Goal: Information Seeking & Learning: Learn about a topic

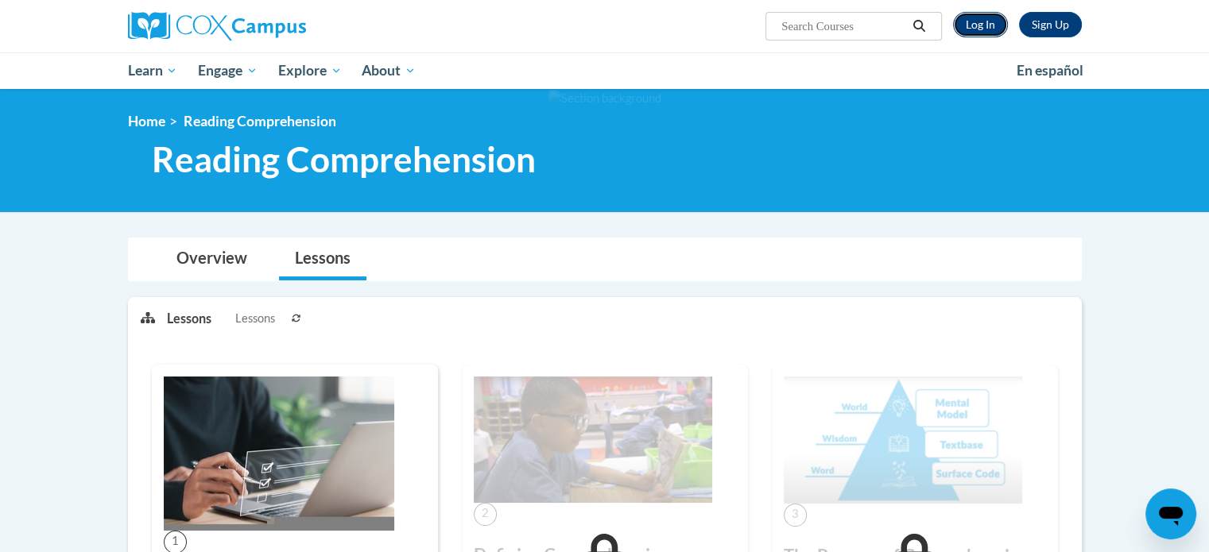
click at [989, 23] on link "Log In" at bounding box center [980, 24] width 55 height 25
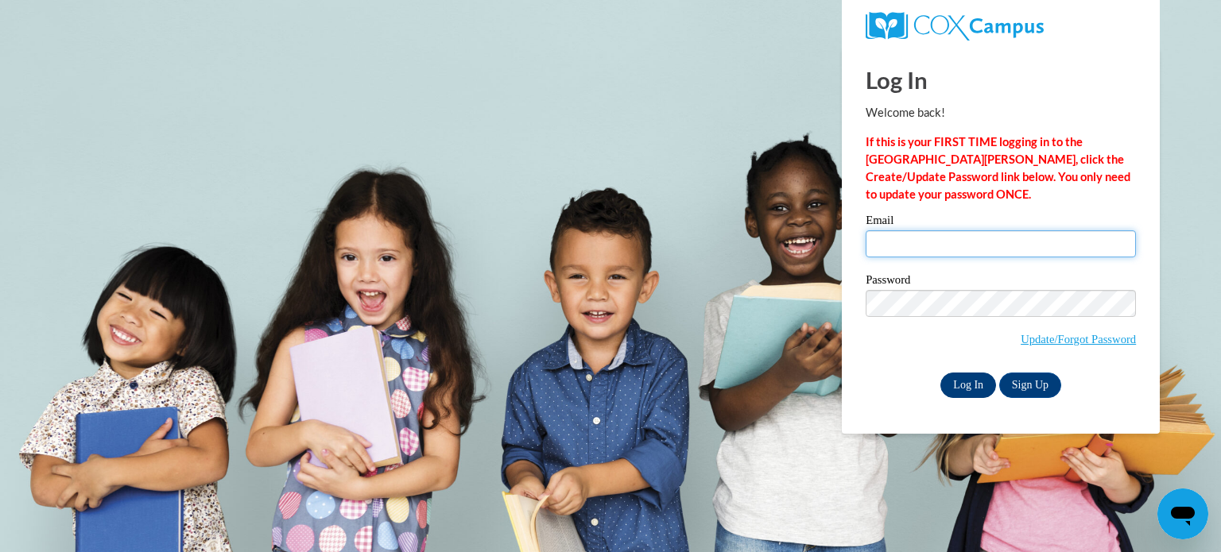
type input "aradloff@kusd.edu"
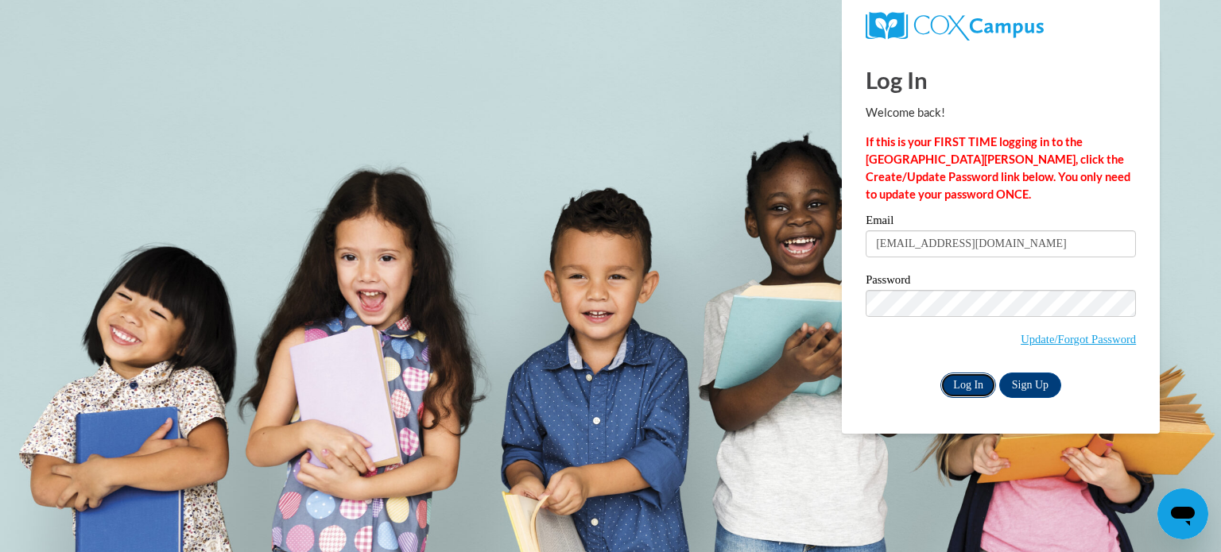
click at [966, 378] on input "Log In" at bounding box center [968, 385] width 56 height 25
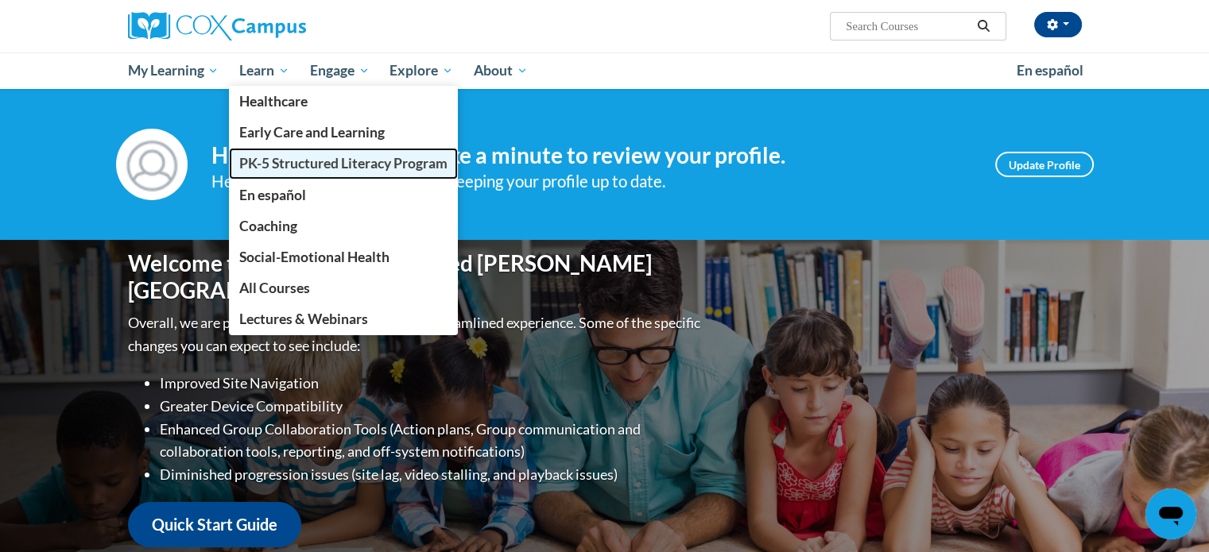
click at [289, 170] on span "PK-5 Structured Literacy Program" at bounding box center [343, 163] width 208 height 17
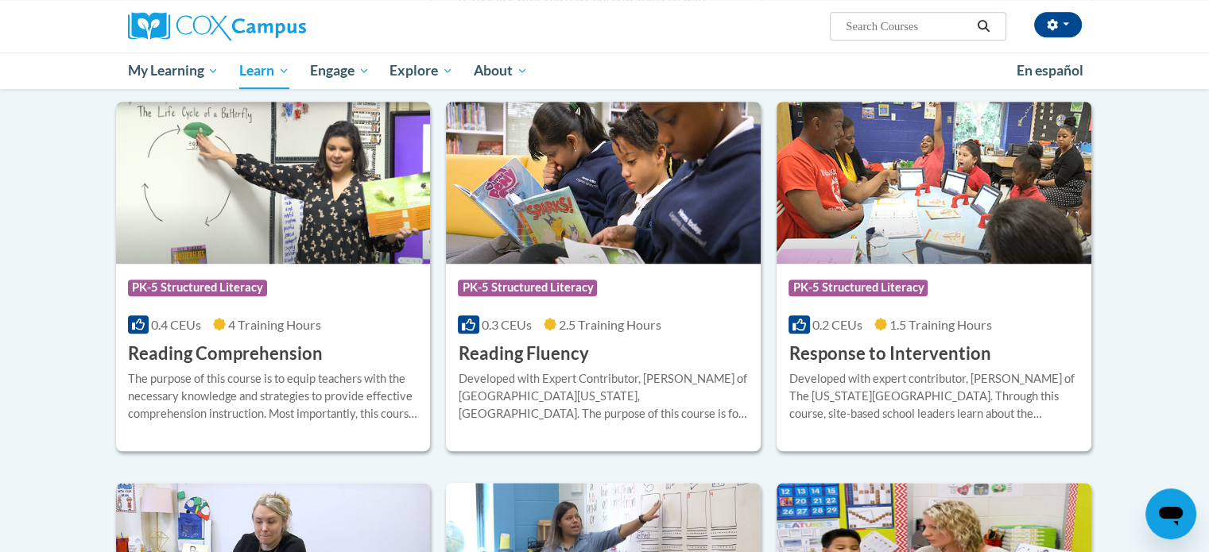
scroll to position [1337, 0]
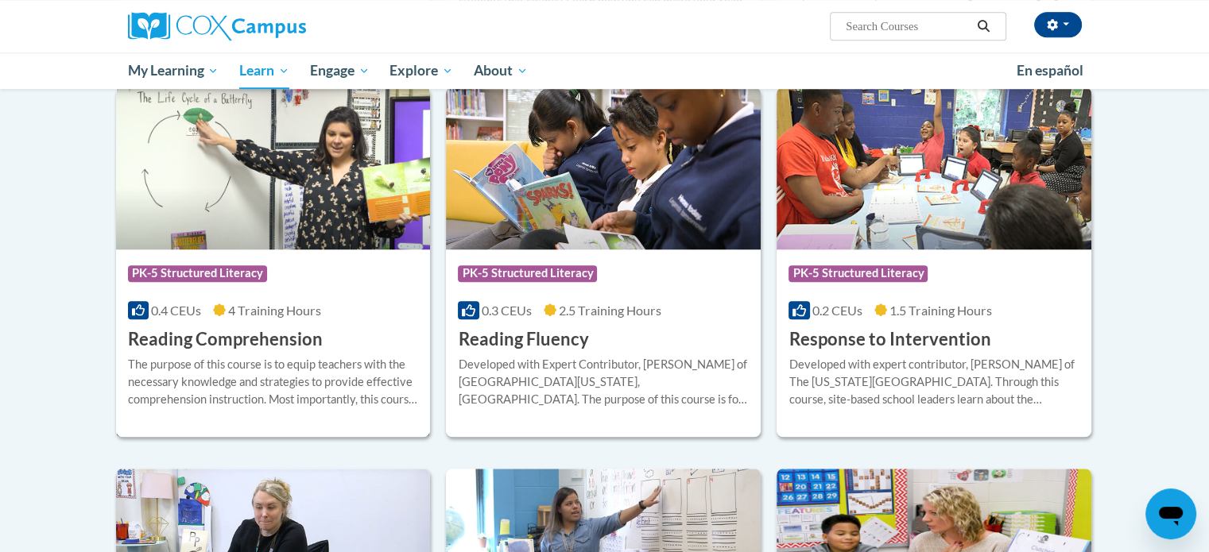
click at [270, 219] on img at bounding box center [273, 168] width 315 height 162
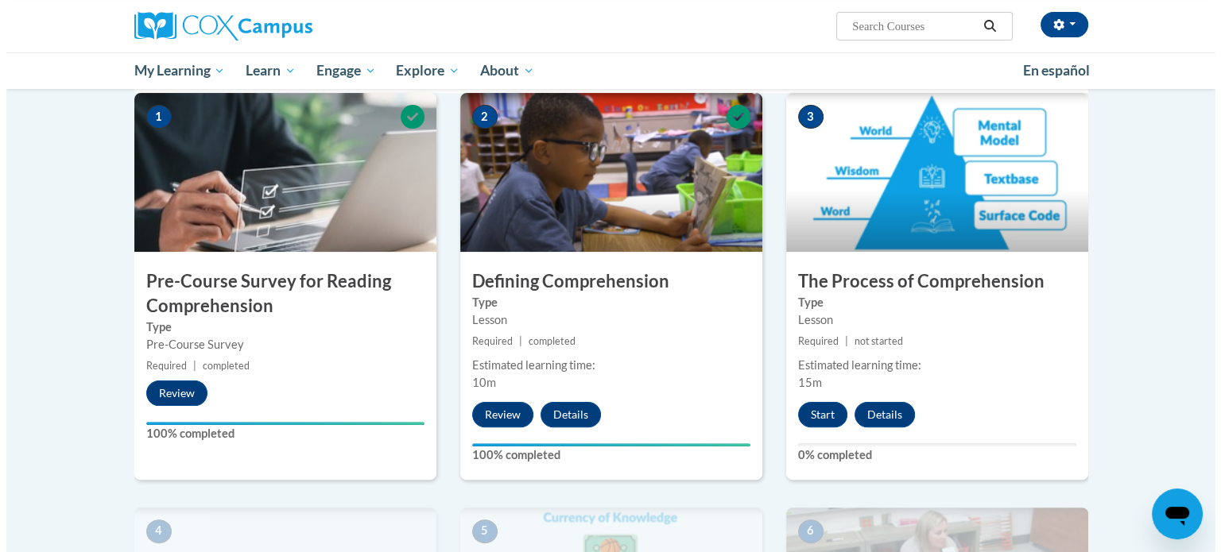
scroll to position [345, 0]
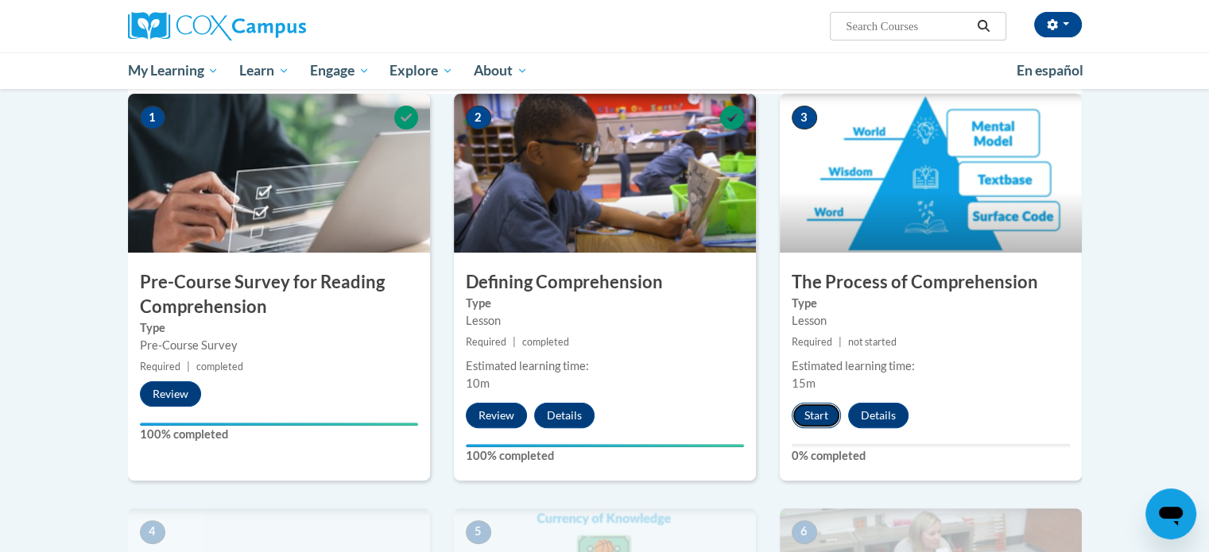
click at [812, 409] on button "Start" at bounding box center [816, 415] width 49 height 25
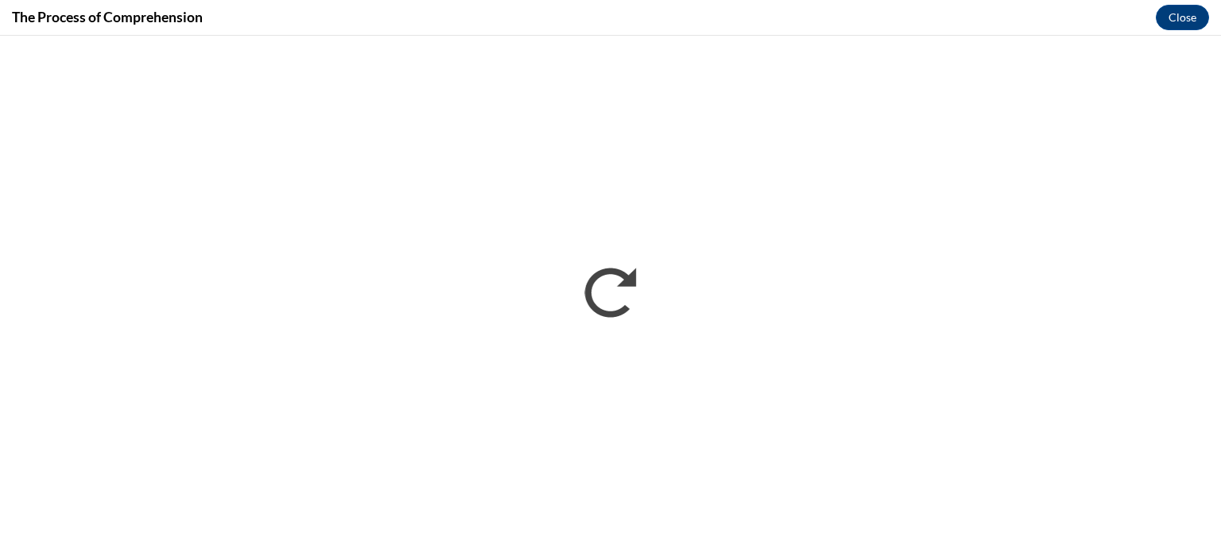
scroll to position [0, 0]
